Goal: Task Accomplishment & Management: Use online tool/utility

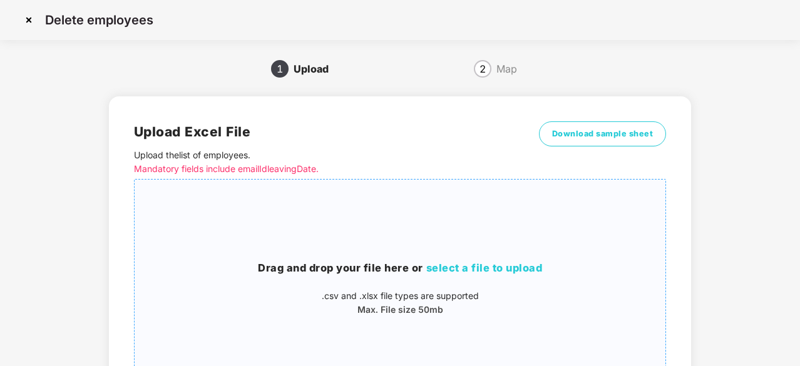
scroll to position [135, 0]
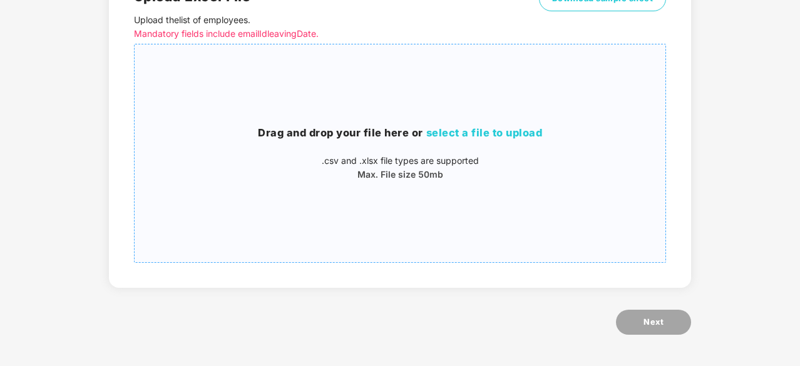
click at [495, 125] on h3 "Drag and drop your file here or select a file to upload" at bounding box center [400, 133] width 531 height 16
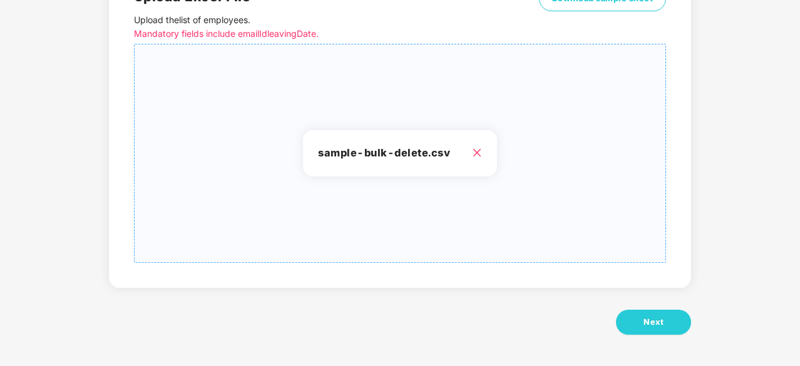
click at [400, 153] on h3 "sample-bulk-delete.csv" at bounding box center [400, 153] width 164 height 16
click at [664, 330] on button "Next" at bounding box center [653, 322] width 75 height 25
click at [391, 150] on h3 "sample-bulk-delete.csv" at bounding box center [400, 153] width 164 height 16
click at [645, 320] on span "Next" at bounding box center [654, 322] width 20 height 13
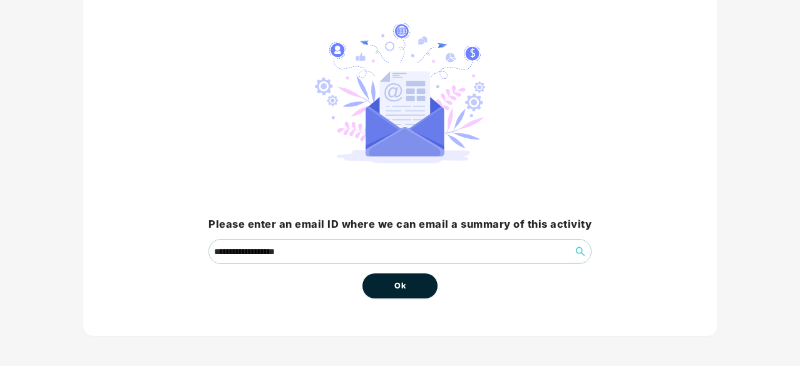
scroll to position [95, 0]
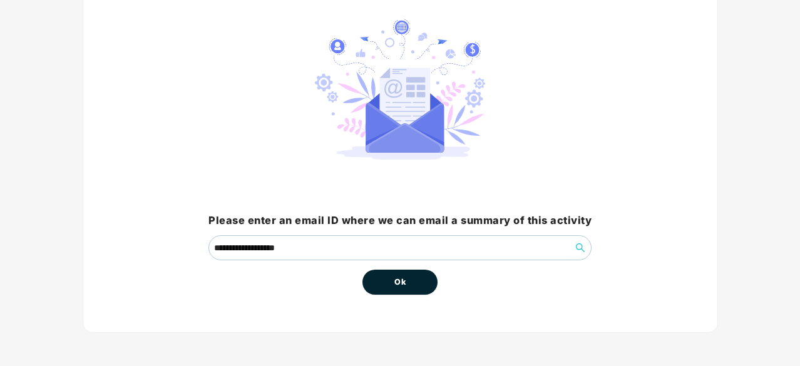
click at [387, 280] on button "Ok" at bounding box center [400, 282] width 75 height 25
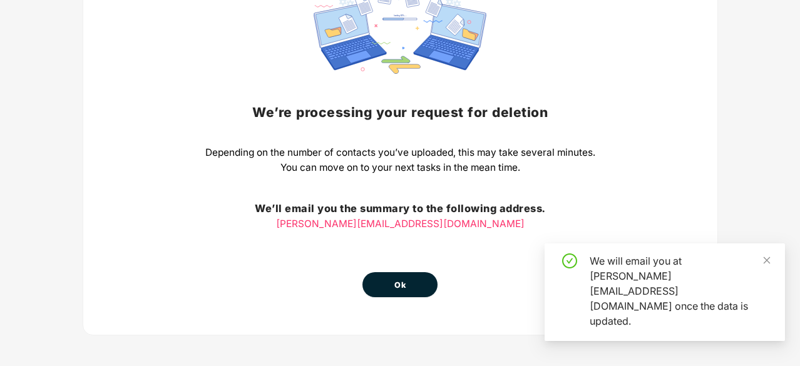
scroll to position [138, 0]
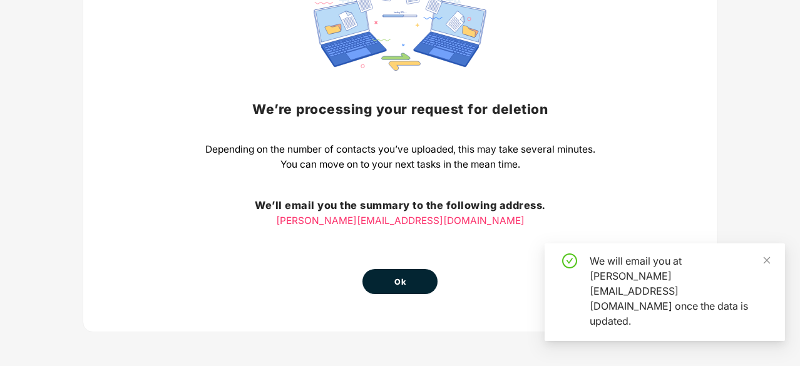
click at [404, 280] on span "Ok" at bounding box center [400, 282] width 11 height 13
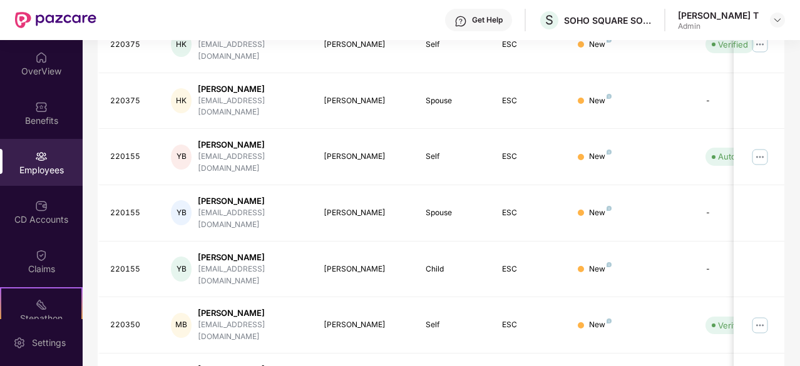
scroll to position [0, 0]
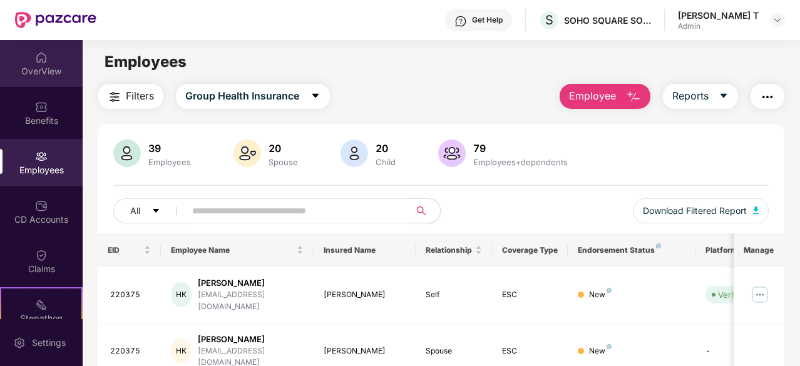
click at [54, 78] on div "OverView" at bounding box center [41, 63] width 83 height 47
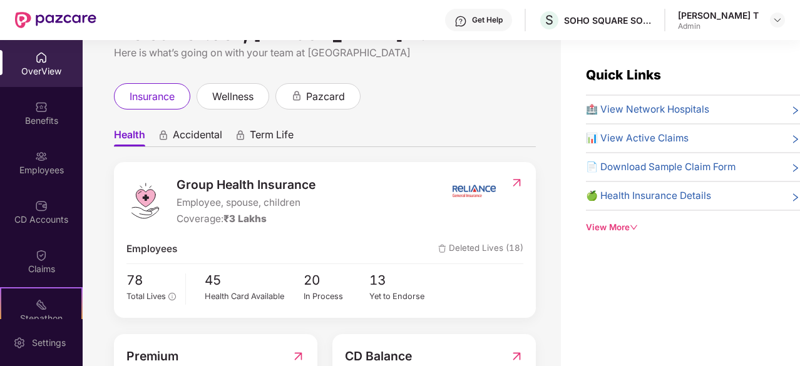
scroll to position [63, 0]
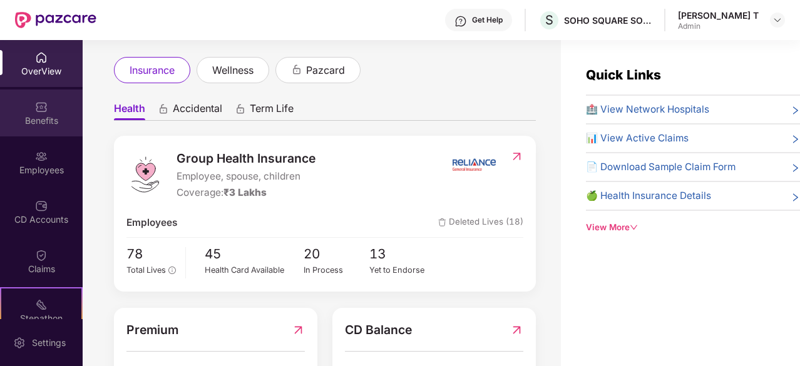
click at [14, 115] on div "Benefits" at bounding box center [41, 121] width 83 height 13
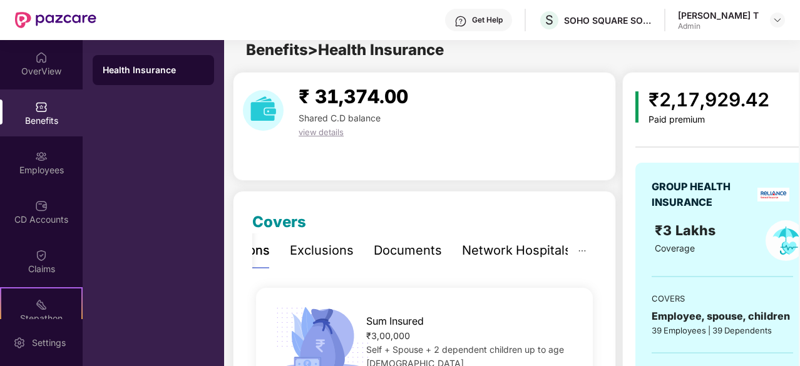
scroll to position [0, 0]
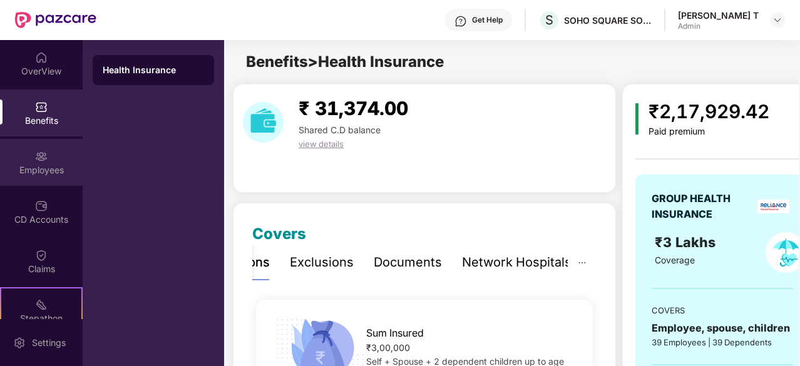
click at [58, 161] on div "Employees" at bounding box center [41, 162] width 83 height 47
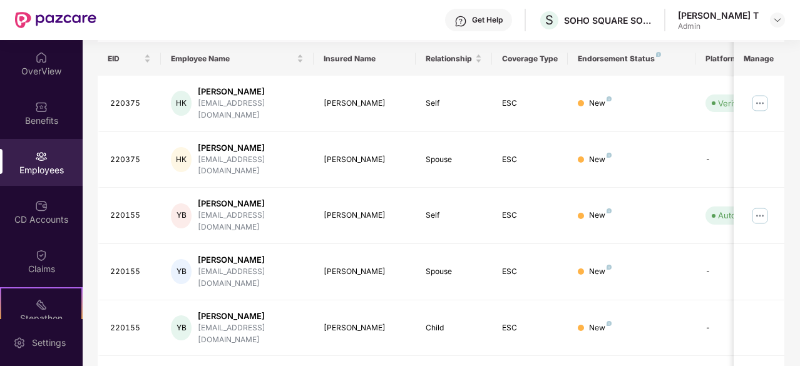
scroll to position [250, 0]
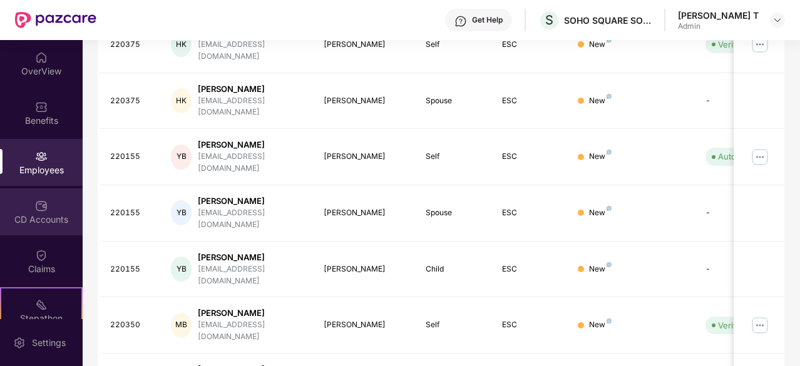
click at [25, 192] on div "CD Accounts" at bounding box center [41, 211] width 83 height 47
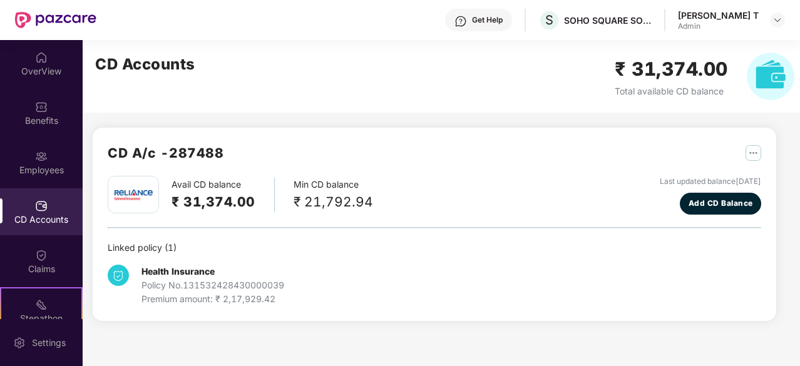
scroll to position [0, 0]
click at [35, 251] on img at bounding box center [41, 255] width 13 height 13
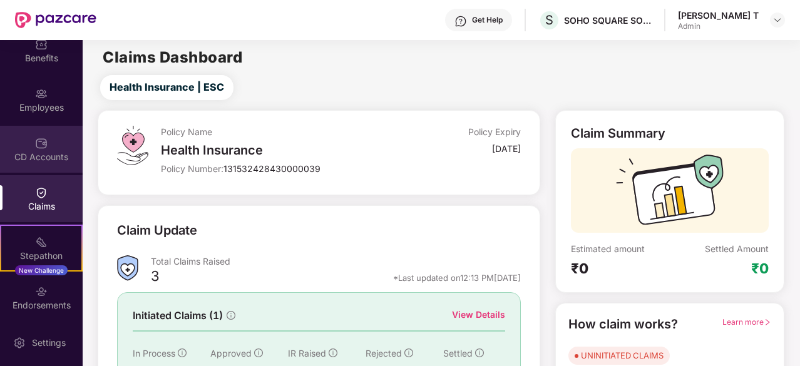
scroll to position [116, 0]
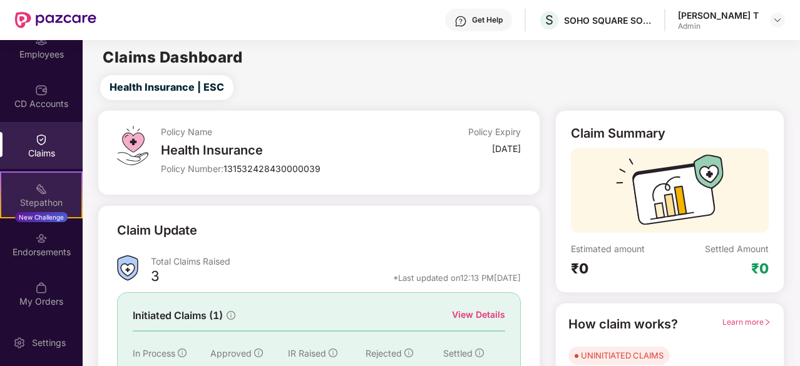
click at [35, 187] on img at bounding box center [41, 189] width 13 height 13
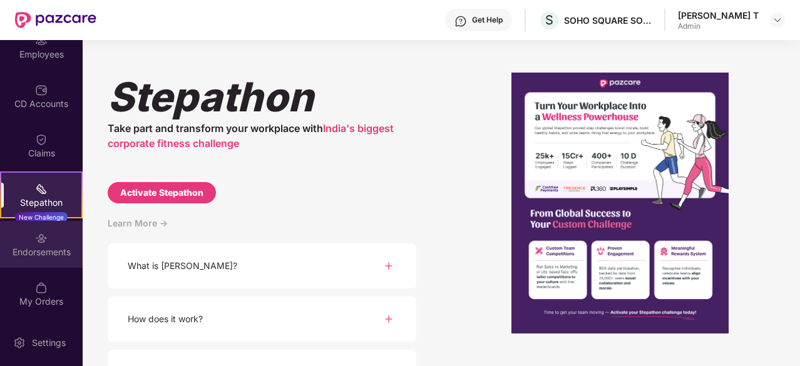
scroll to position [0, 0]
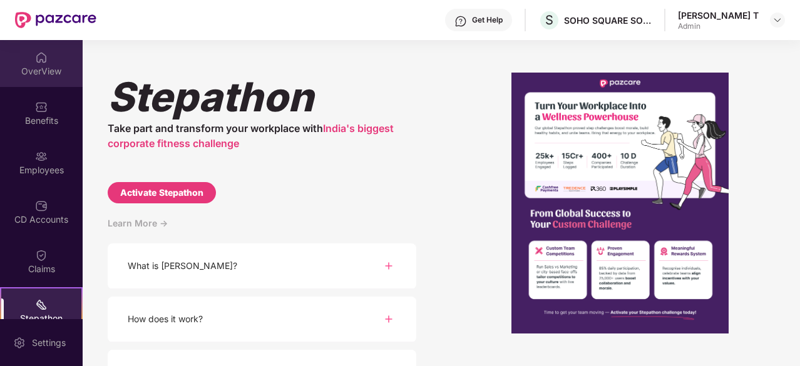
click at [54, 56] on div "OverView" at bounding box center [41, 63] width 83 height 47
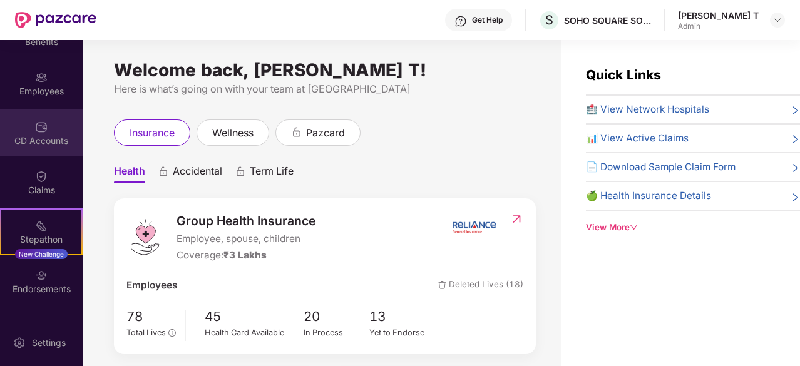
scroll to position [116, 0]
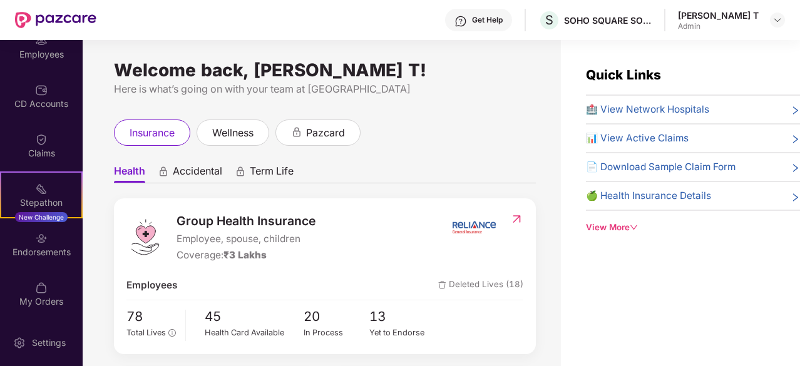
click at [779, 12] on div "[PERSON_NAME] T Admin" at bounding box center [731, 20] width 107 height 22
click at [779, 18] on img at bounding box center [778, 20] width 10 height 10
click at [687, 118] on div "Admin" at bounding box center [713, 120] width 81 height 10
click at [775, 21] on img at bounding box center [778, 20] width 10 height 10
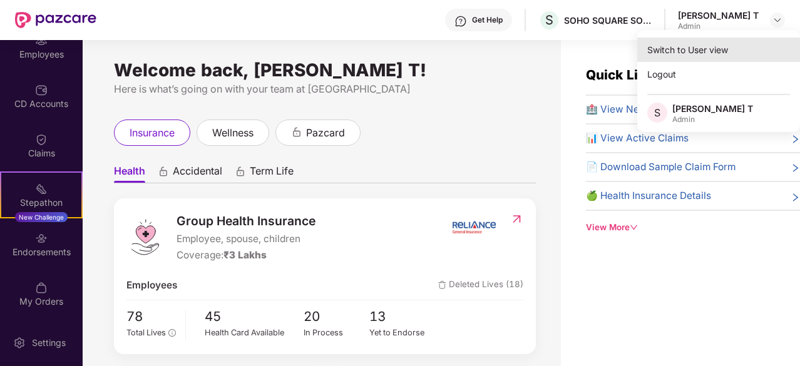
click at [707, 46] on div "Switch to User view" at bounding box center [718, 50] width 163 height 24
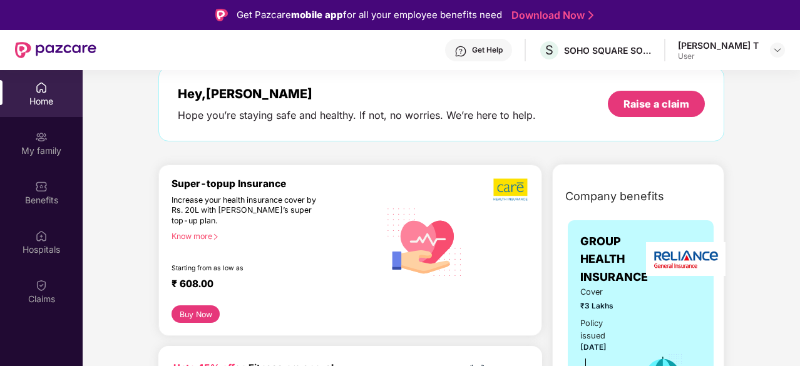
scroll to position [0, 0]
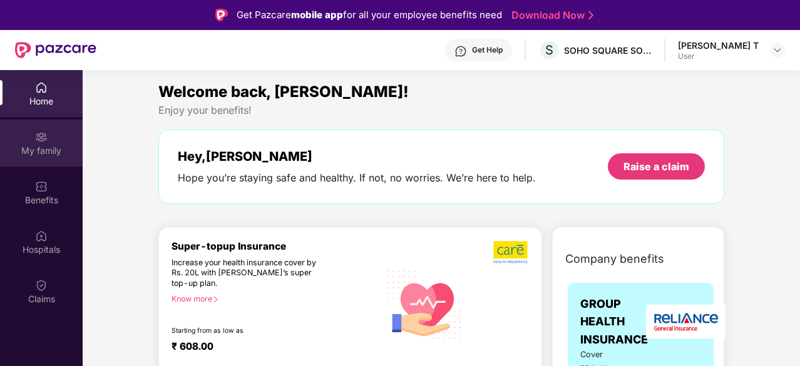
click at [28, 142] on div "My family" at bounding box center [41, 143] width 83 height 47
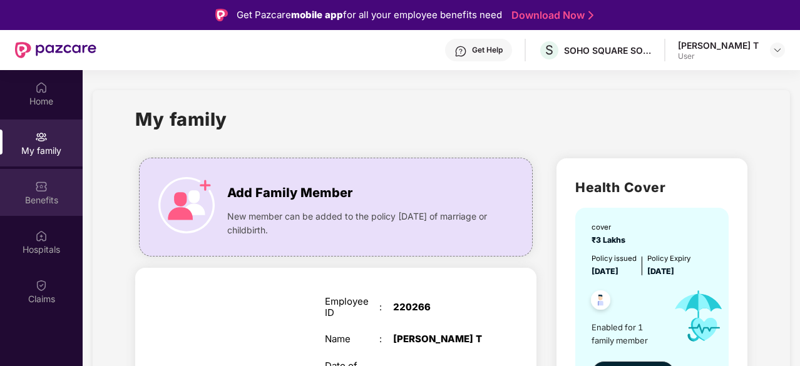
click at [34, 188] on div "Benefits" at bounding box center [41, 192] width 83 height 47
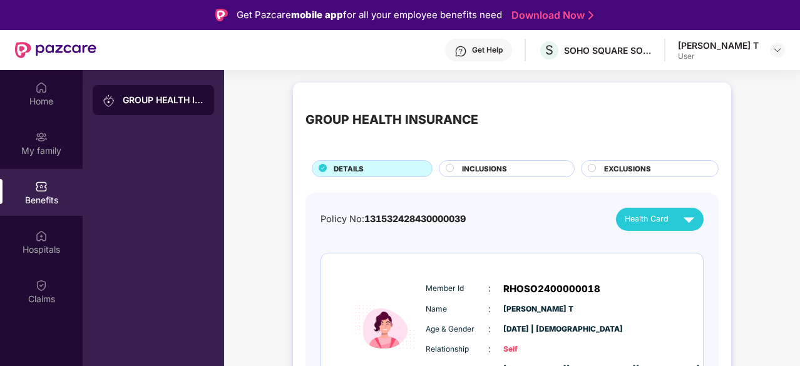
scroll to position [56, 0]
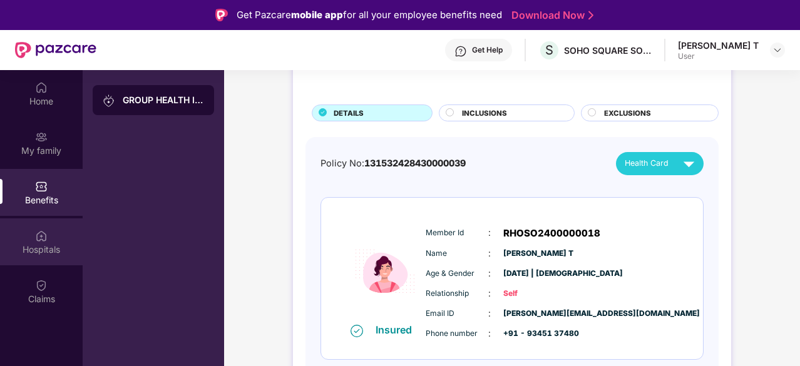
click at [53, 236] on div "Hospitals" at bounding box center [41, 242] width 83 height 47
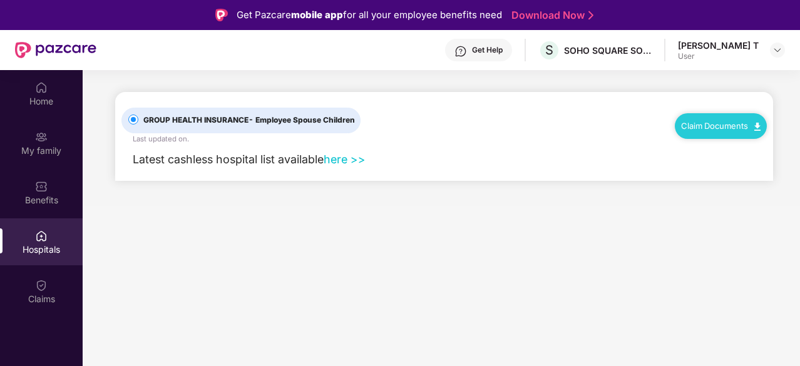
scroll to position [0, 0]
click at [43, 286] on img at bounding box center [41, 285] width 13 height 13
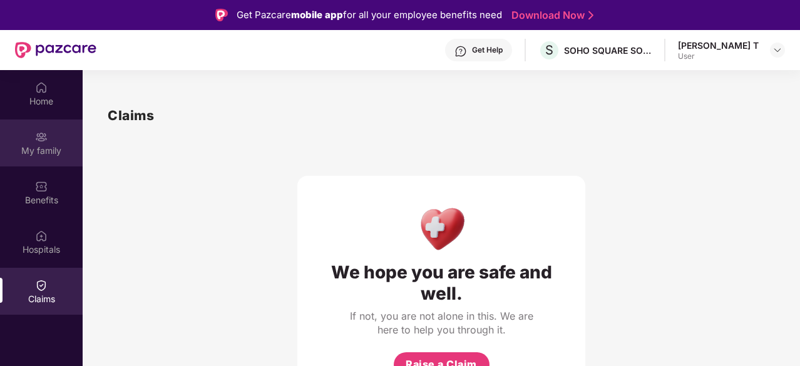
click at [36, 150] on div "My family" at bounding box center [41, 151] width 83 height 13
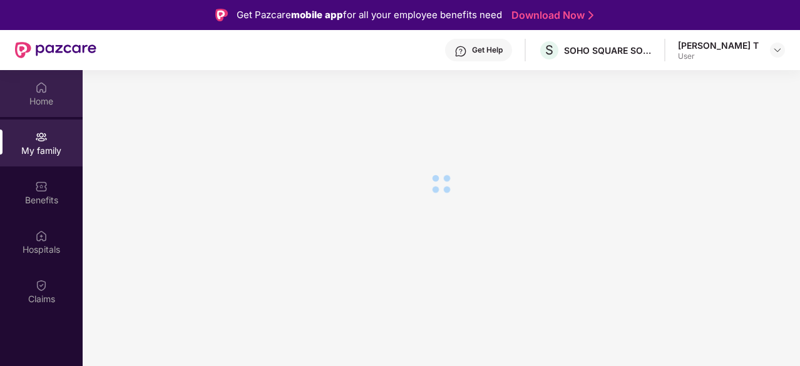
click at [42, 93] on img at bounding box center [41, 87] width 13 height 13
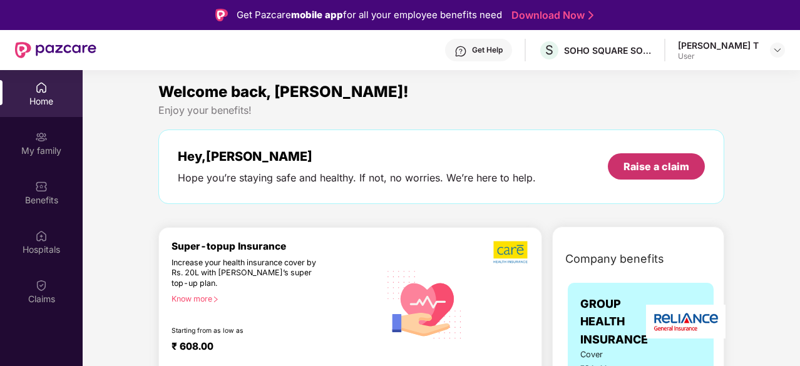
click at [655, 177] on div "Raise a claim" at bounding box center [656, 166] width 97 height 26
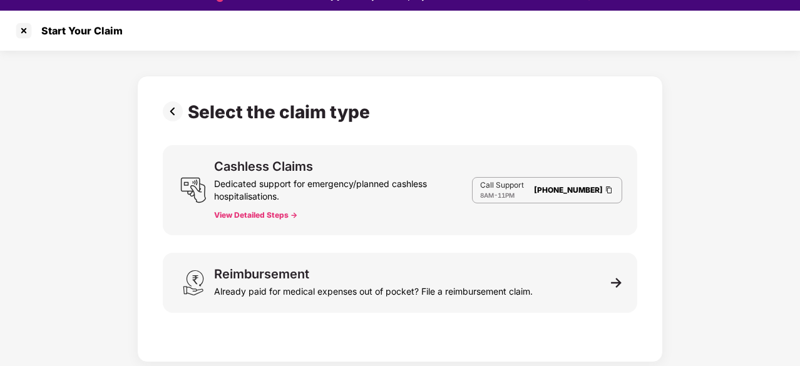
scroll to position [30, 0]
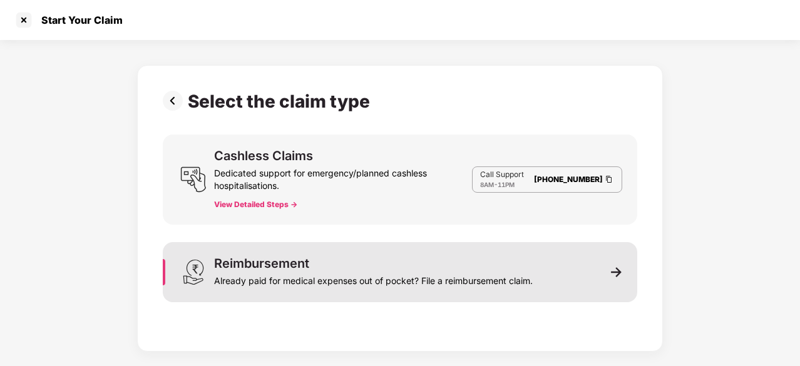
click at [619, 273] on img at bounding box center [616, 272] width 11 height 11
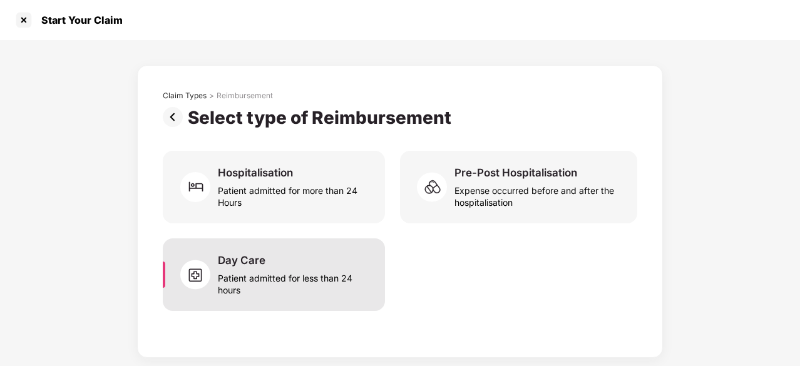
click at [219, 254] on div "Day Care" at bounding box center [242, 261] width 48 height 14
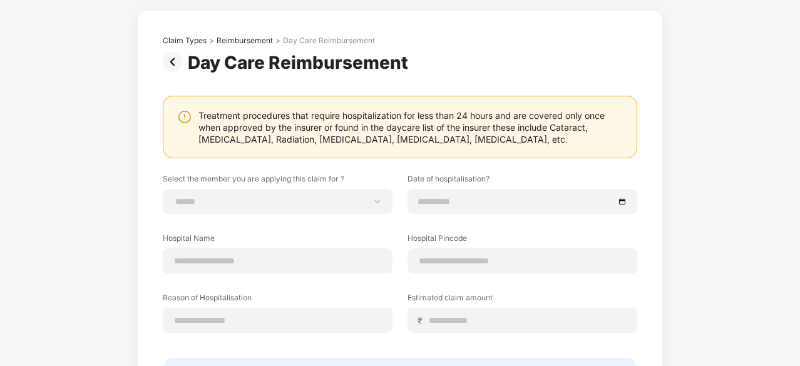
scroll to position [36, 0]
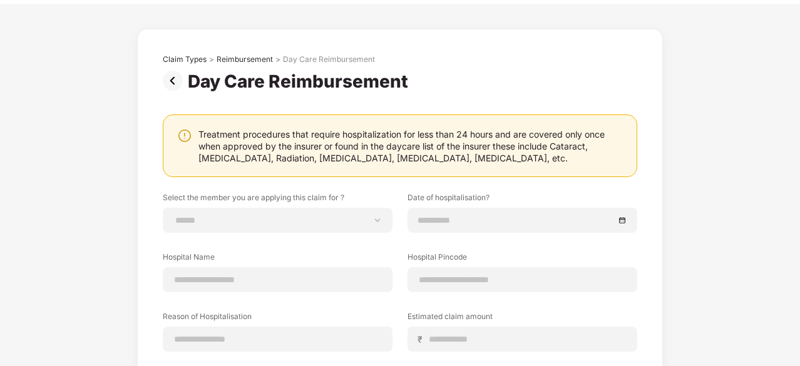
click at [174, 80] on img at bounding box center [175, 81] width 25 height 20
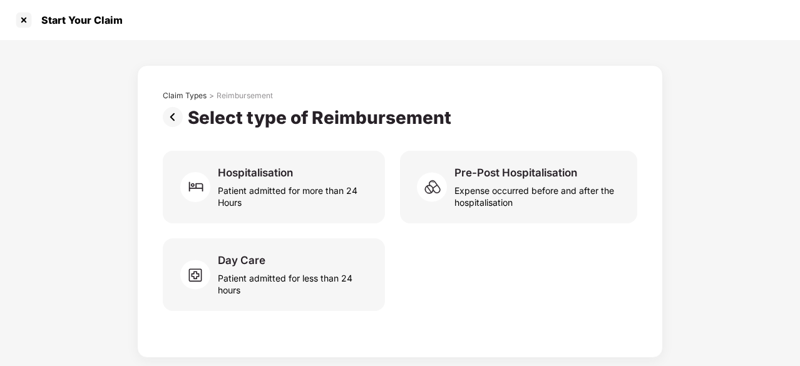
scroll to position [0, 0]
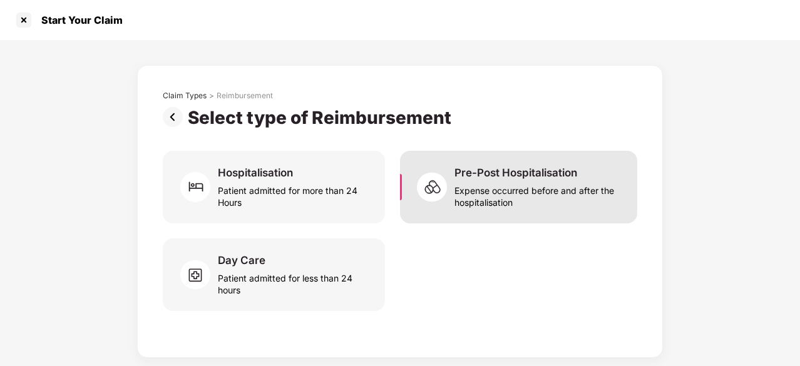
click at [531, 165] on div "Pre-Post Hospitalisation Expense occurred before and after the hospitalisation" at bounding box center [518, 187] width 237 height 73
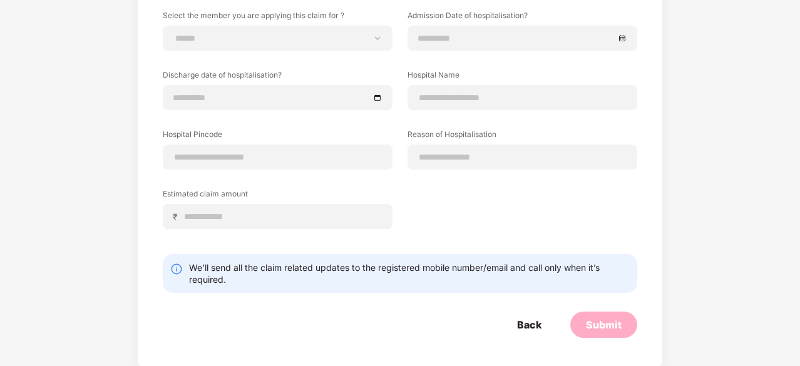
scroll to position [200, 0]
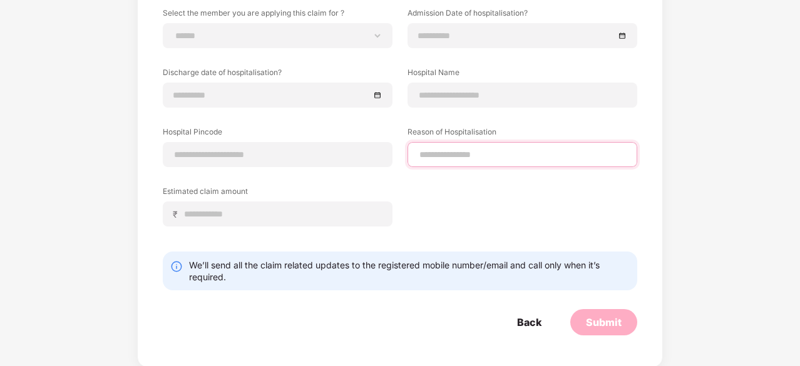
click at [508, 148] on input at bounding box center [522, 154] width 209 height 13
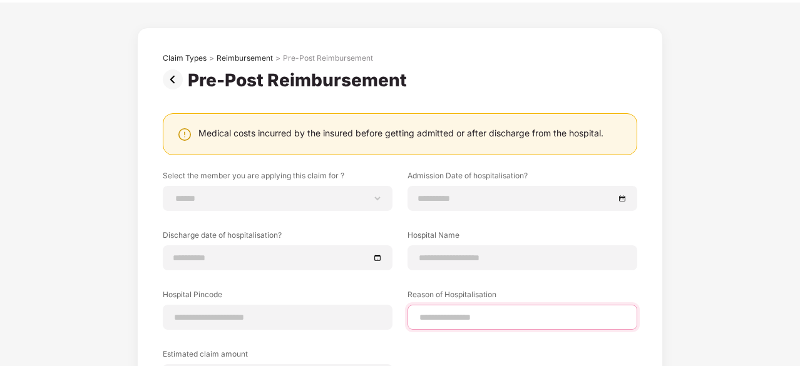
scroll to position [0, 0]
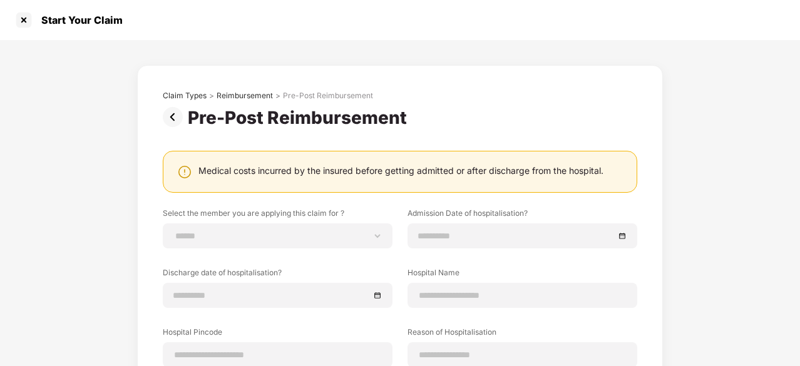
click at [170, 122] on img at bounding box center [175, 117] width 25 height 20
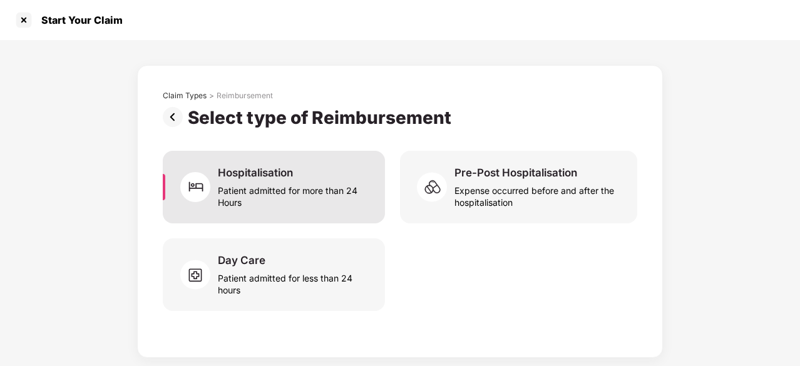
click at [265, 170] on div "Hospitalisation" at bounding box center [255, 173] width 75 height 14
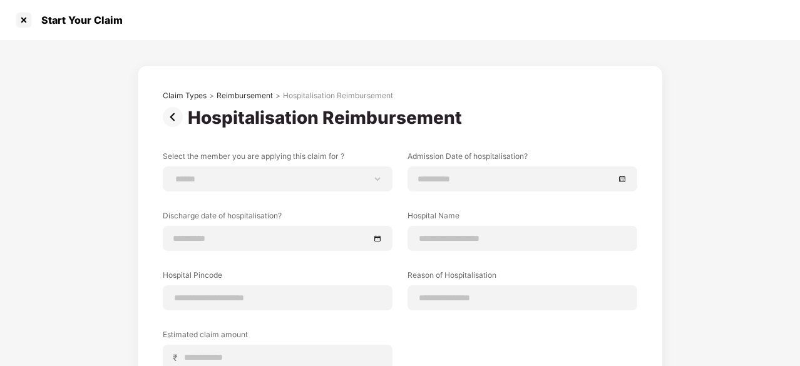
click at [170, 111] on img at bounding box center [175, 117] width 25 height 20
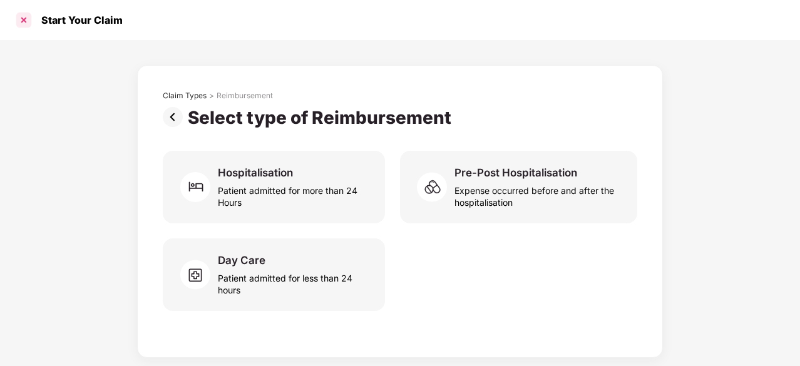
click at [26, 24] on div at bounding box center [24, 20] width 20 height 20
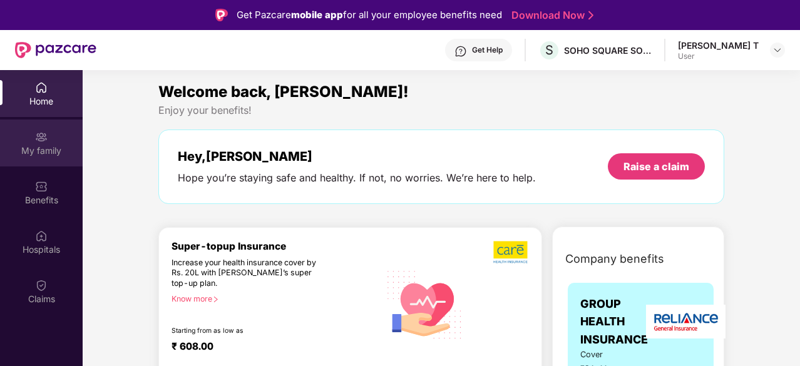
click at [31, 151] on div "My family" at bounding box center [41, 151] width 83 height 13
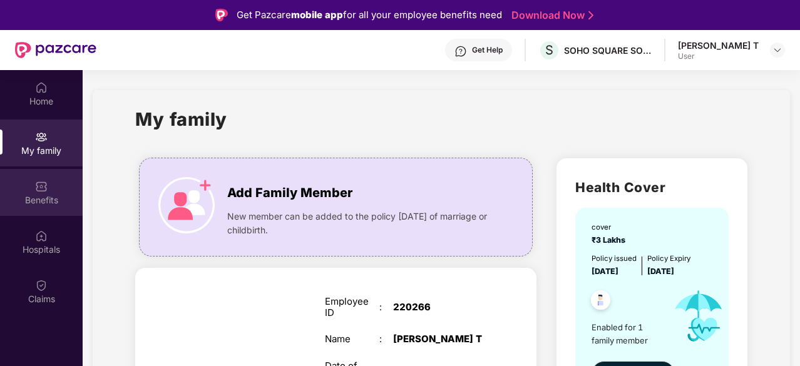
click at [49, 190] on div "Benefits" at bounding box center [41, 192] width 83 height 47
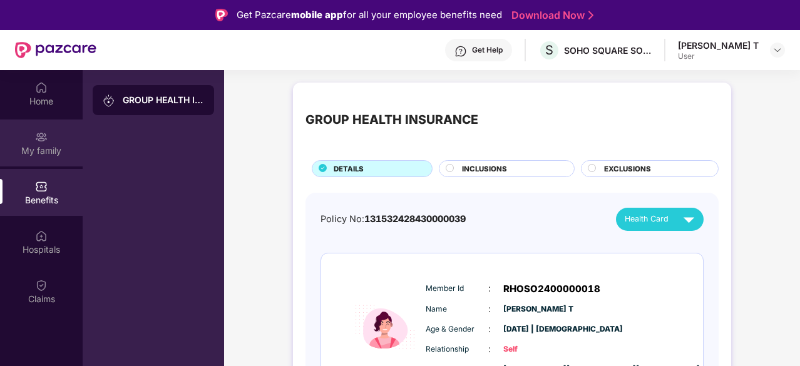
click at [54, 160] on div "My family" at bounding box center [41, 143] width 83 height 47
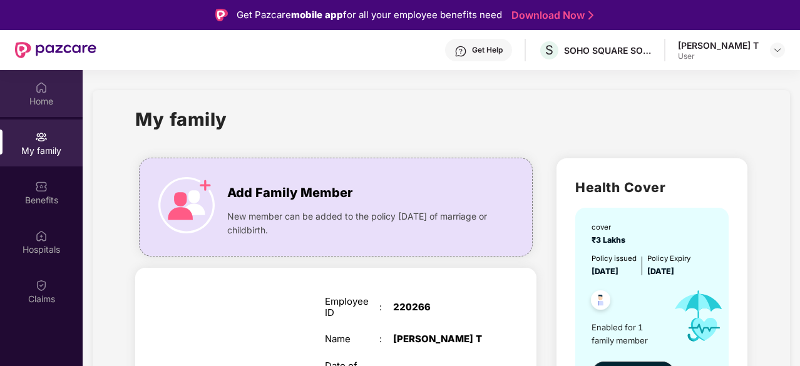
click at [51, 101] on div "Home" at bounding box center [41, 101] width 83 height 13
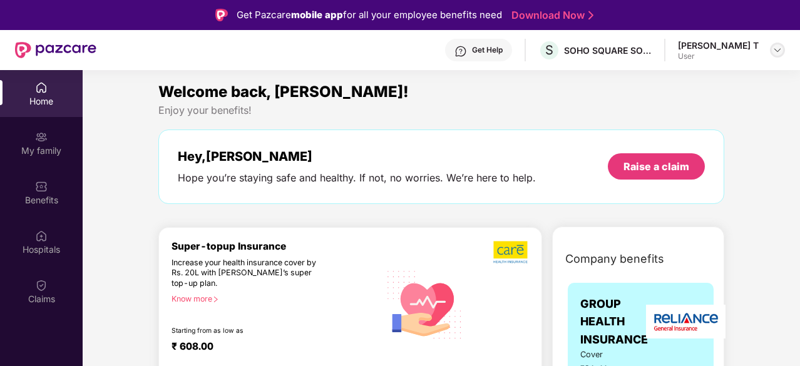
click at [778, 47] on img at bounding box center [778, 50] width 10 height 10
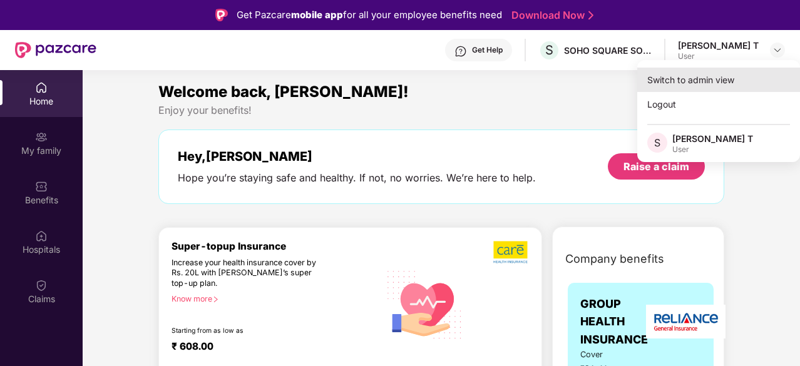
click at [681, 80] on div "Switch to admin view" at bounding box center [718, 80] width 163 height 24
